Goal: Information Seeking & Learning: Learn about a topic

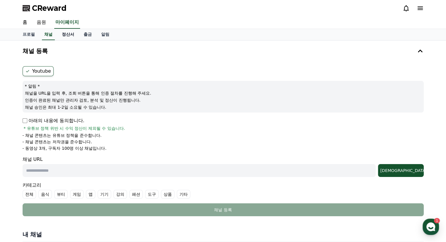
click at [69, 35] on link "정산서" at bounding box center [68, 34] width 22 height 11
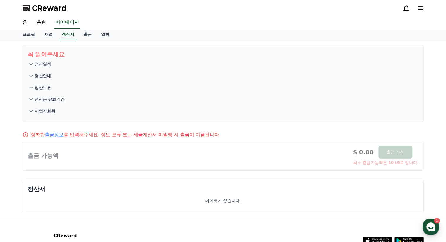
click at [46, 66] on p "정산일정" at bounding box center [43, 64] width 16 height 6
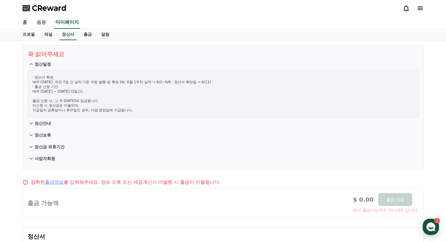
click at [41, 126] on button "정산안내" at bounding box center [223, 124] width 391 height 12
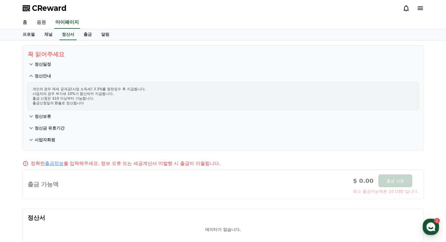
click at [49, 116] on p "정산보류" at bounding box center [43, 116] width 16 height 6
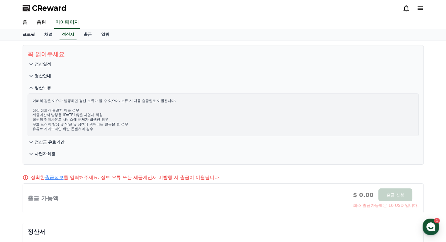
click at [29, 35] on link "프로필" at bounding box center [29, 34] width 22 height 11
select select "**********"
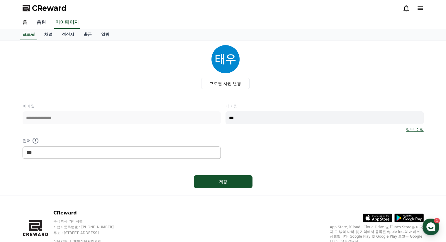
click at [42, 25] on link "음원" at bounding box center [41, 22] width 19 height 12
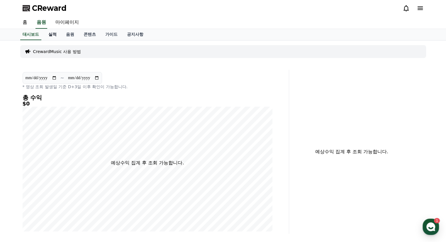
click at [53, 35] on link "실적" at bounding box center [53, 34] width 18 height 11
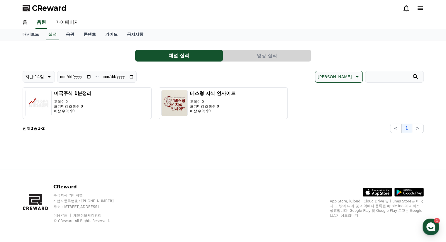
click at [278, 55] on button "영상 실적" at bounding box center [267, 56] width 88 height 12
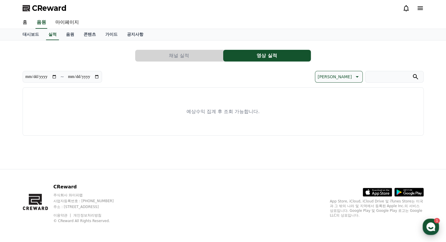
click at [431, 227] on use "button" at bounding box center [430, 227] width 9 height 9
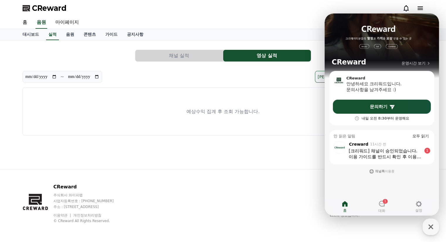
click at [408, 144] on div ", from Creward 11시간 전" at bounding box center [385, 144] width 74 height 6
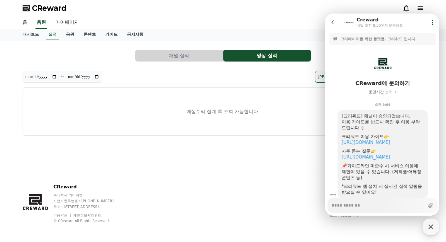
scroll to position [18, 0]
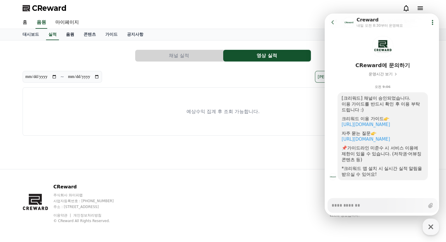
type textarea "*"
click at [64, 35] on link "음원" at bounding box center [70, 34] width 18 height 11
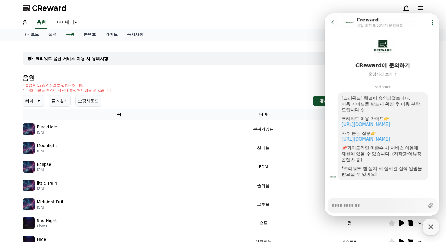
click at [281, 81] on div "음원 * 볼륨은 15% 이상으로 설정해주세요. * 35초 미만은 수익이 적거나 발생하지 않을 수 있습니다. 테마 즐겨찾기 쇼핑사운드 채널 등록…" at bounding box center [223, 196] width 401 height 245
click at [333, 20] on icon at bounding box center [333, 22] width 6 height 6
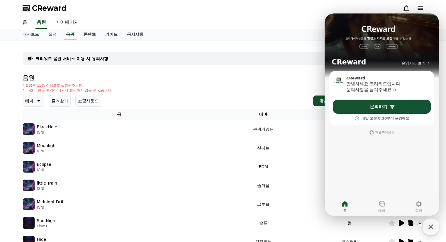
click at [274, 79] on h4 "음원" at bounding box center [223, 77] width 401 height 6
click at [434, 230] on icon "button" at bounding box center [430, 227] width 11 height 11
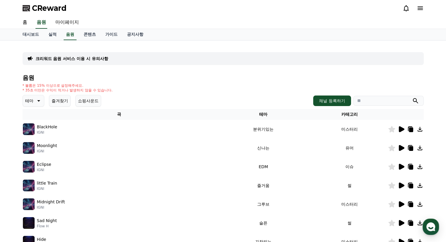
click at [423, 7] on icon at bounding box center [420, 8] width 7 height 7
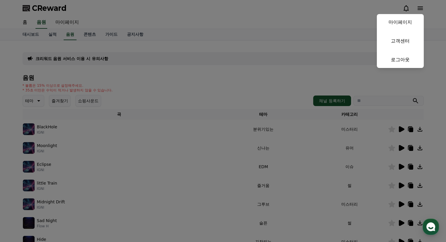
click at [140, 74] on button "close" at bounding box center [223, 121] width 446 height 242
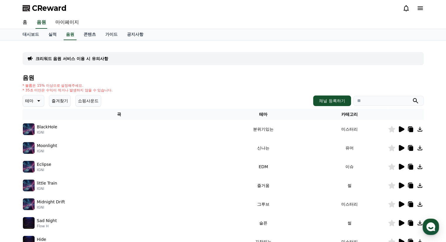
click at [90, 60] on p "크리워드 음원 서비스 이용 시 유의사항" at bounding box center [71, 59] width 73 height 6
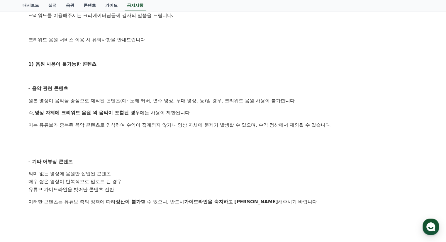
scroll to position [117, 0]
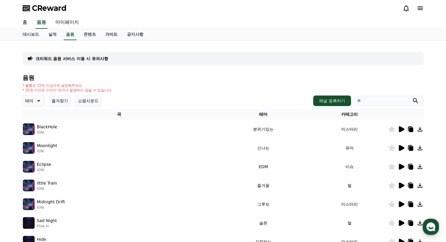
click at [111, 35] on link "가이드" at bounding box center [112, 34] width 22 height 11
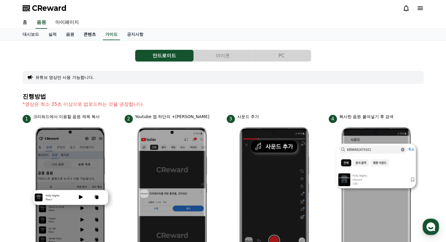
click at [89, 33] on link "콘텐츠" at bounding box center [90, 34] width 22 height 11
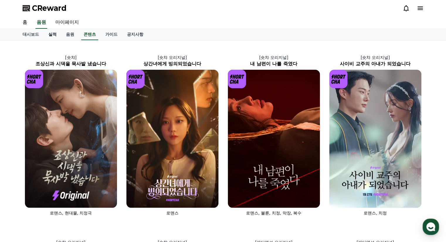
click at [54, 35] on link "실적" at bounding box center [53, 34] width 18 height 11
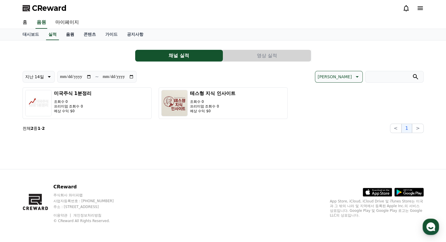
click at [71, 35] on link "음원" at bounding box center [70, 34] width 18 height 11
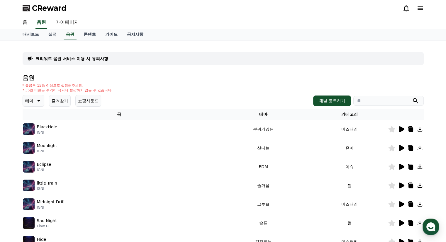
click at [33, 103] on p "테마" at bounding box center [29, 101] width 8 height 8
